Goal: Transaction & Acquisition: Purchase product/service

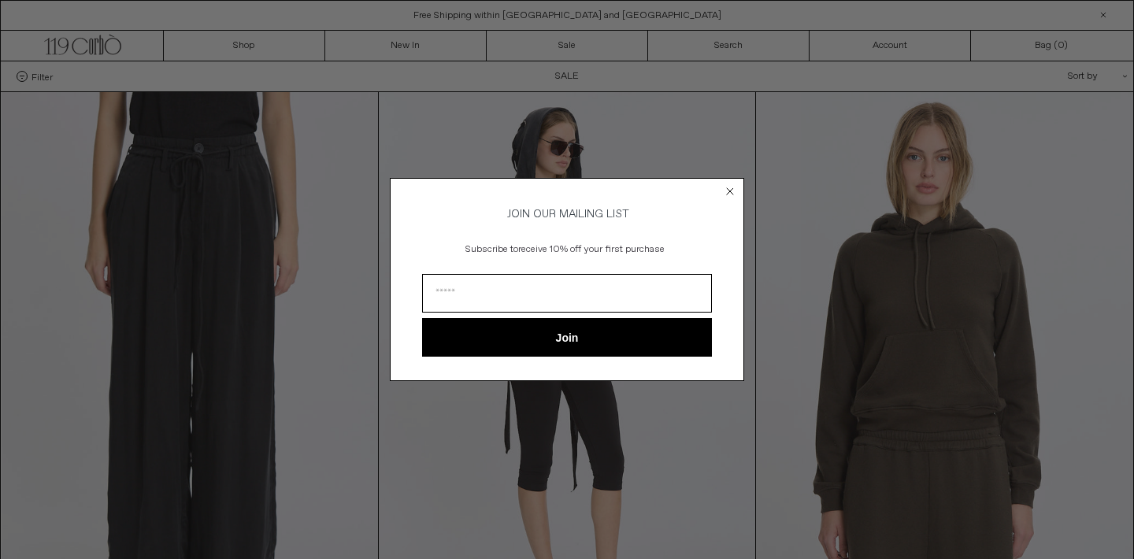
click at [730, 185] on circle "Close dialog" at bounding box center [730, 190] width 15 height 15
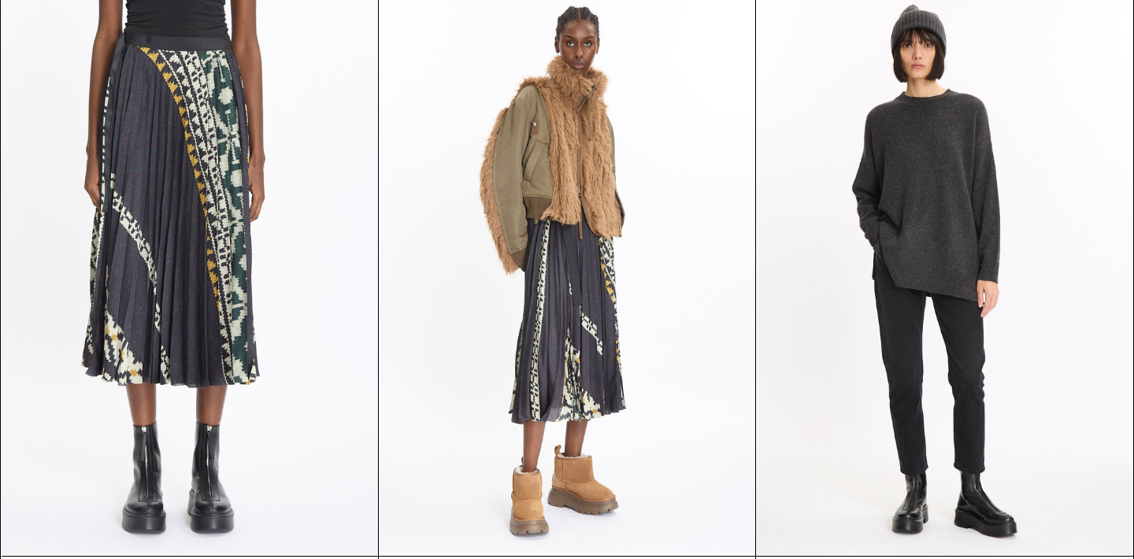
scroll to position [27139, 0]
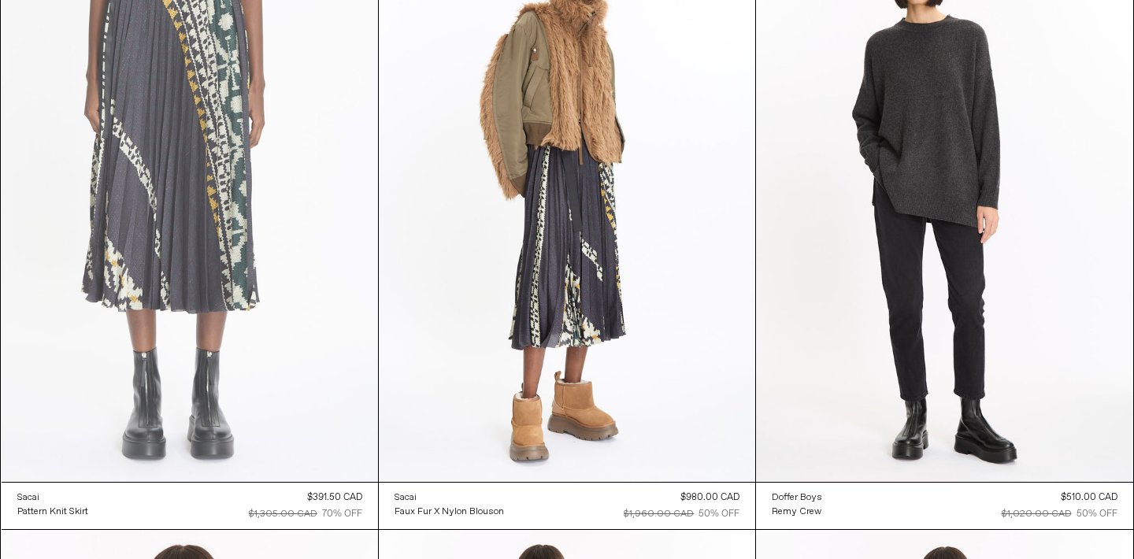
click at [208, 290] on at bounding box center [190, 199] width 376 height 564
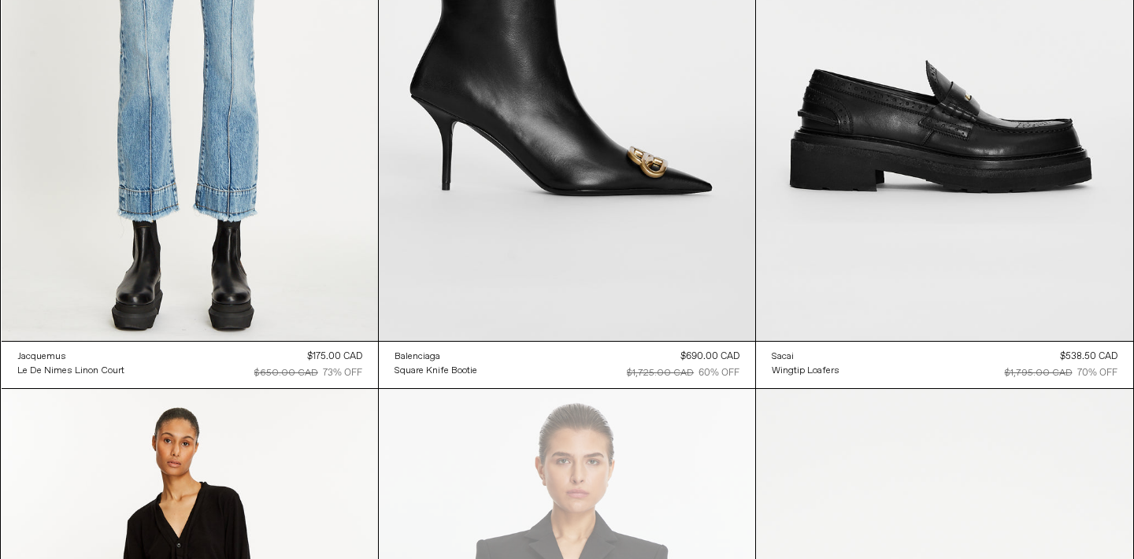
scroll to position [42600, 0]
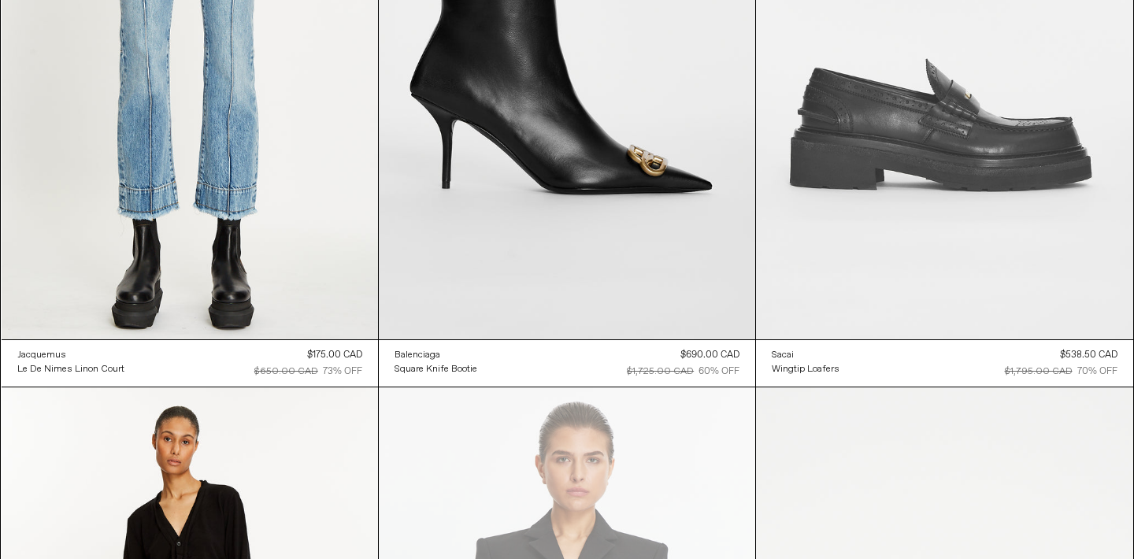
click at [859, 143] on at bounding box center [944, 56] width 376 height 565
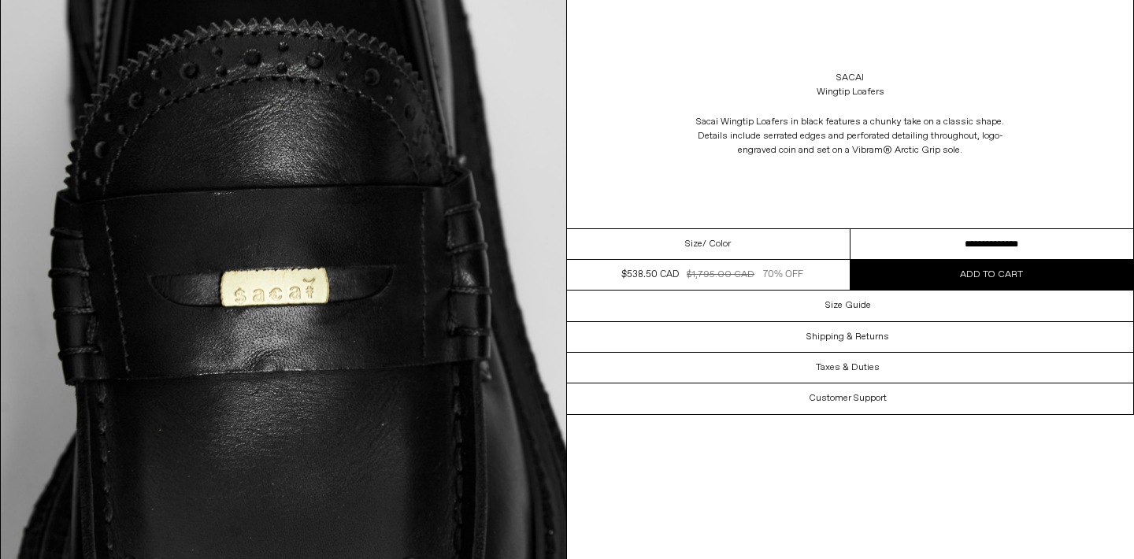
scroll to position [3704, 0]
click at [985, 245] on select "**********" at bounding box center [991, 244] width 283 height 31
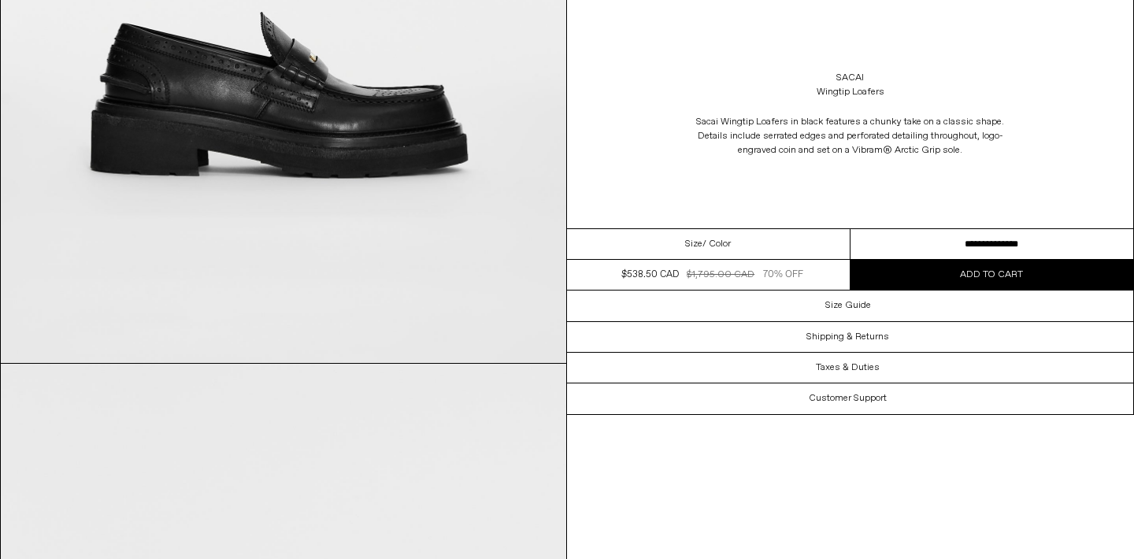
scroll to position [0, 0]
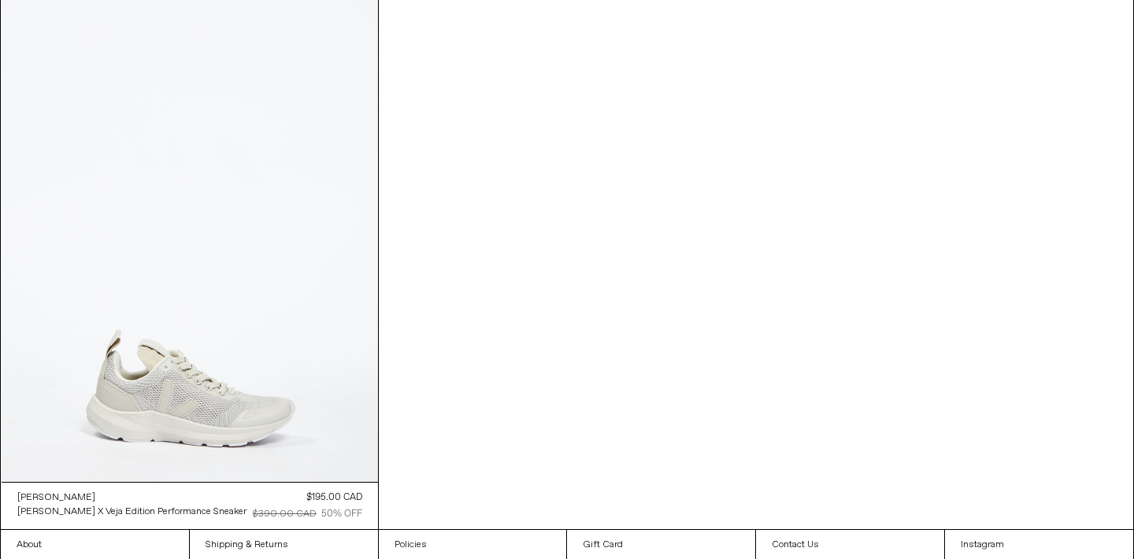
scroll to position [55940, 0]
click at [244, 397] on at bounding box center [190, 199] width 376 height 564
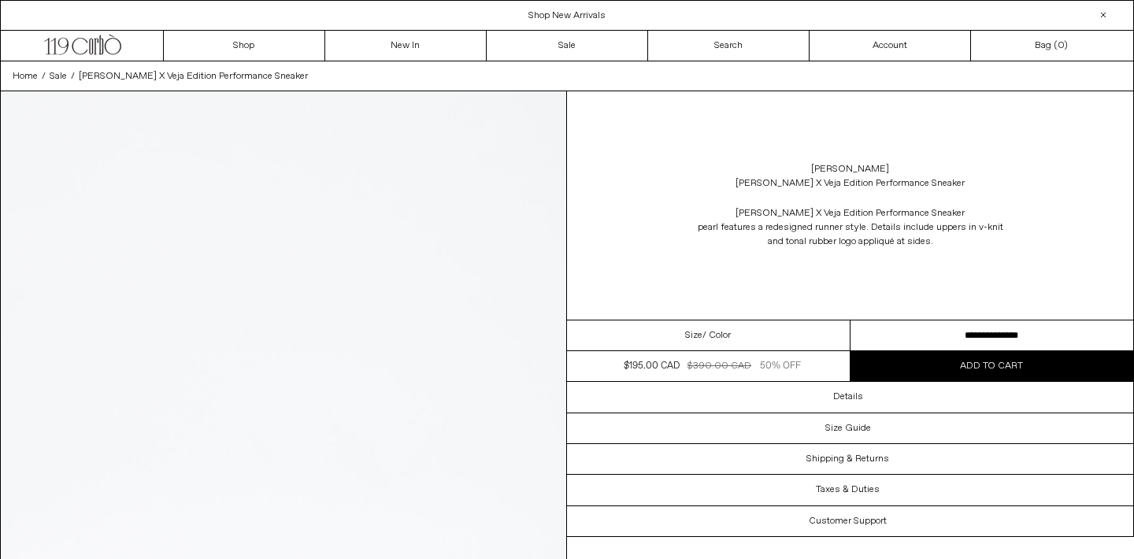
click at [989, 333] on select "**********" at bounding box center [991, 335] width 283 height 31
